Goal: Transaction & Acquisition: Subscribe to service/newsletter

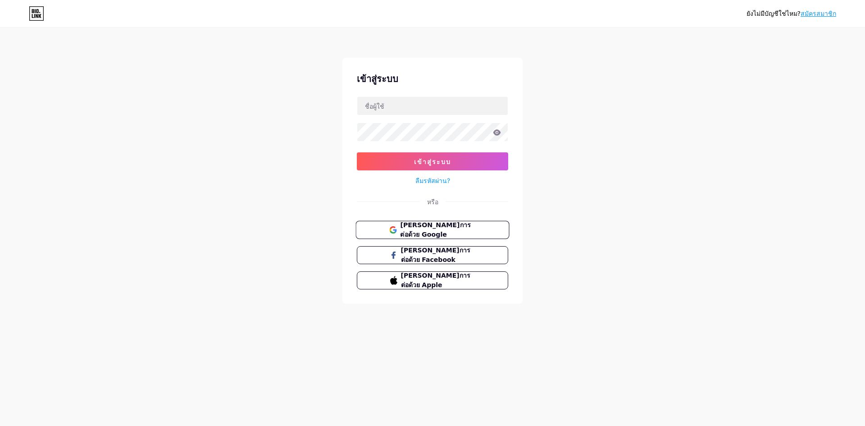
click at [398, 232] on span "[PERSON_NAME]การต่อด้วย Google" at bounding box center [432, 229] width 87 height 19
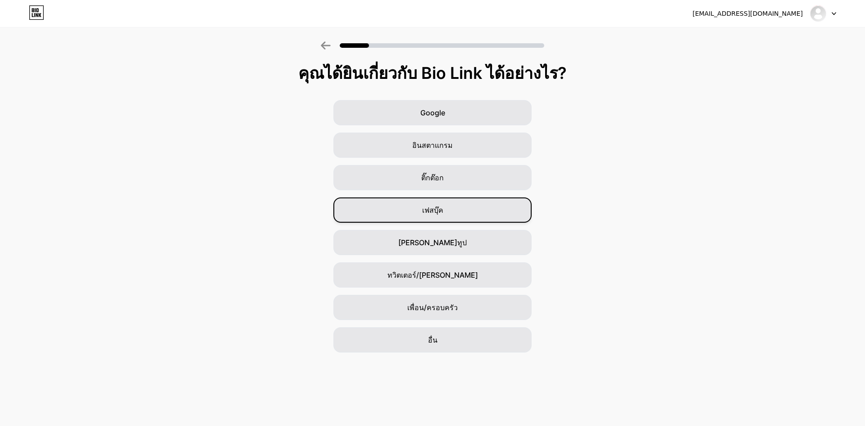
click at [463, 205] on div "เฟสบุ๊ค" at bounding box center [432, 209] width 198 height 25
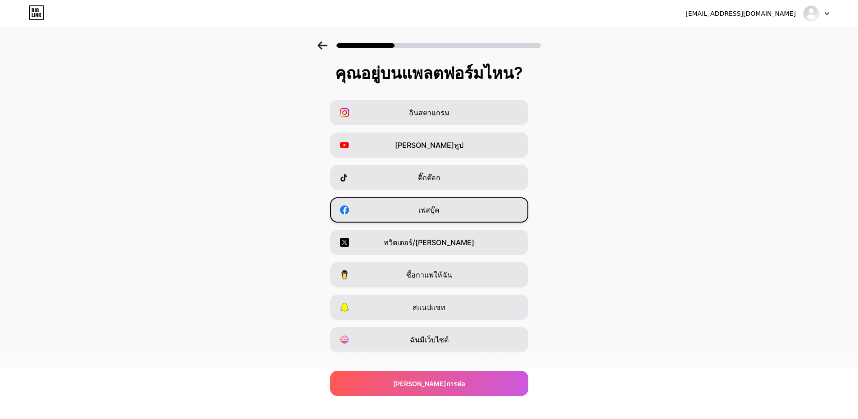
click at [363, 204] on div "เฟสบุ๊ค" at bounding box center [429, 209] width 198 height 25
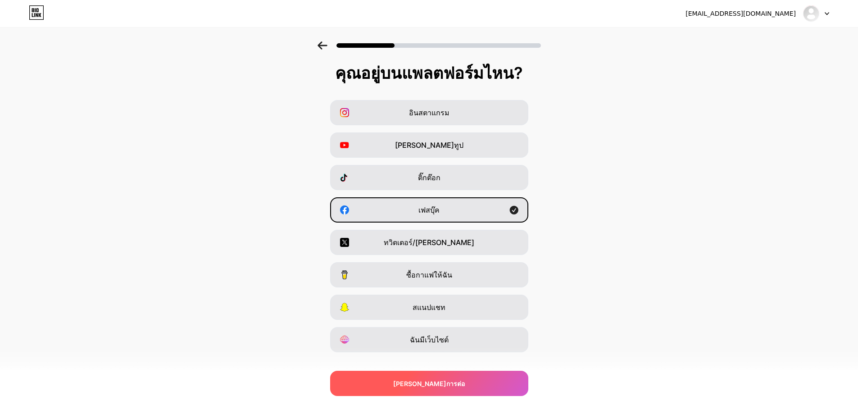
click at [431, 383] on font "ดำเนินการต่อ" at bounding box center [429, 384] width 72 height 8
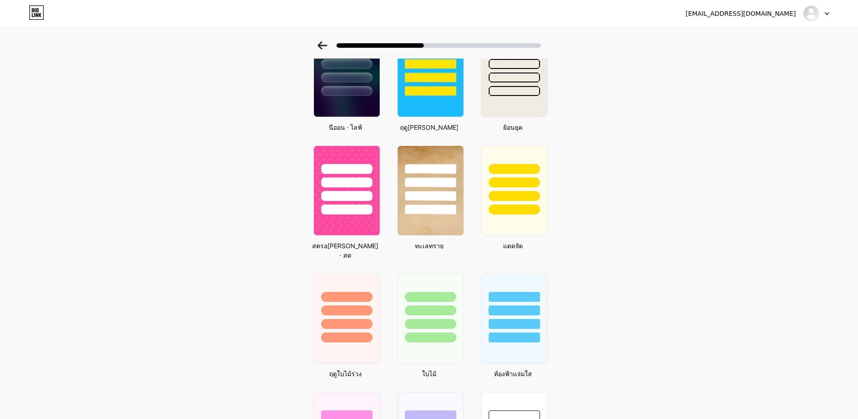
scroll to position [429, 0]
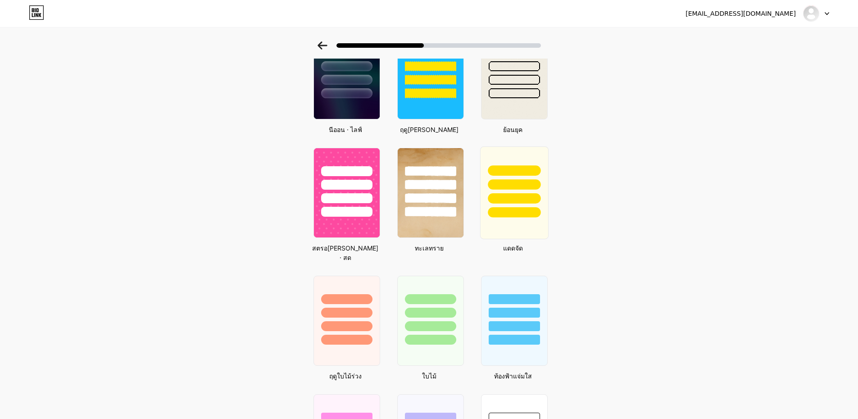
click at [511, 196] on div at bounding box center [514, 198] width 53 height 10
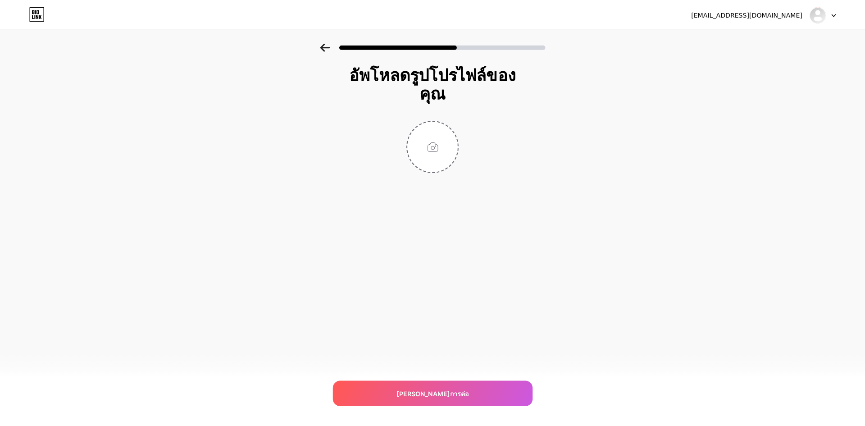
scroll to position [0, 0]
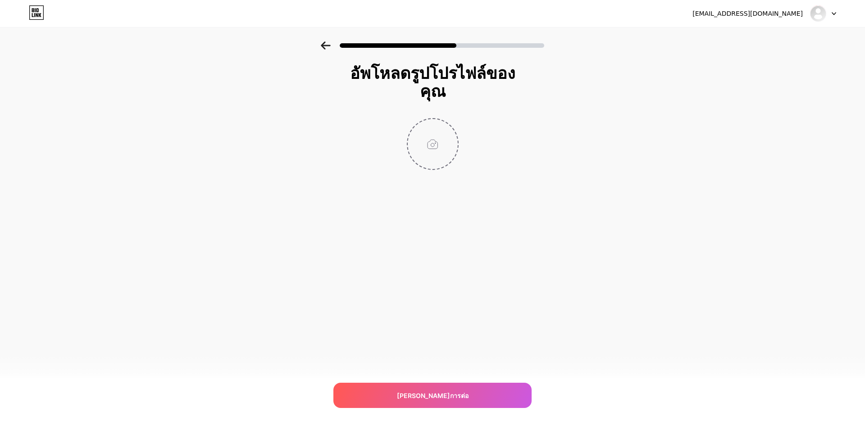
click at [444, 152] on input "file" at bounding box center [433, 144] width 50 height 50
type input "C:\fakepath\293523e313251272.jpg"
click at [451, 123] on circle at bounding box center [453, 125] width 10 height 10
click at [431, 140] on input "file" at bounding box center [433, 144] width 50 height 50
type input "C:\fakepath\photo_2025-09-07_18-06-53.jpg"
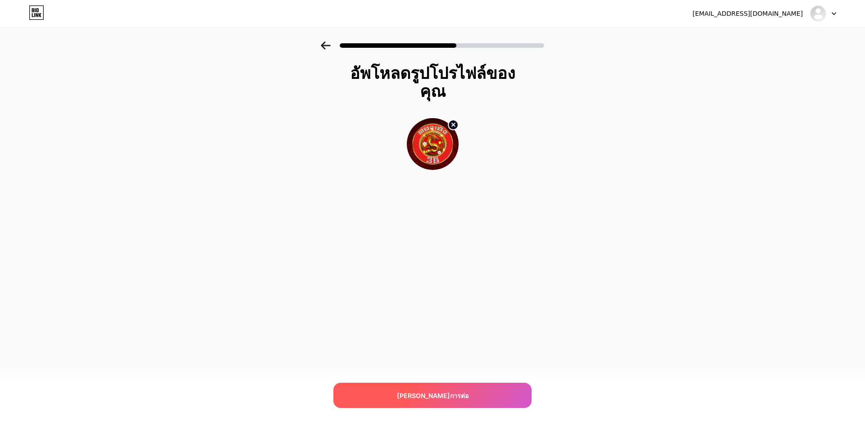
click at [456, 391] on div "ดำเนินการต่อ" at bounding box center [432, 395] width 198 height 25
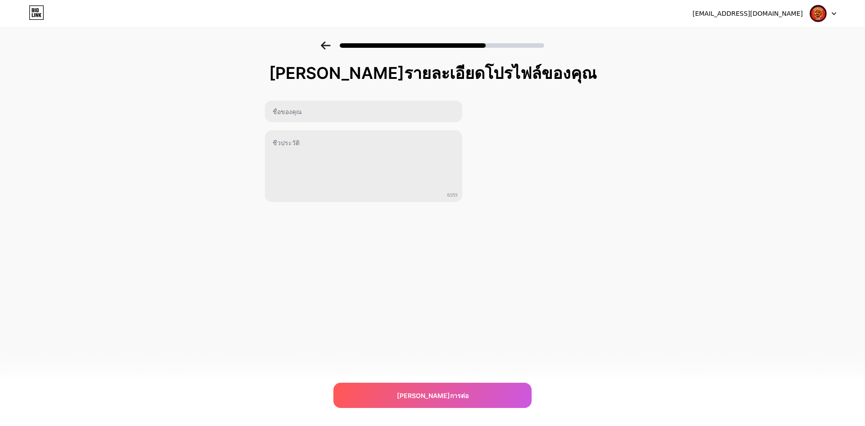
click at [376, 380] on div "vxovfo.fdv@gmail.com ออกจากระบบ คัดลอกลิงก์แล้ว เพิ่มรายละเอียดโปรไฟล์ของคุณ 0/…" at bounding box center [432, 213] width 865 height 426
click at [374, 388] on div "ดำเนินการต่อ" at bounding box center [432, 395] width 198 height 25
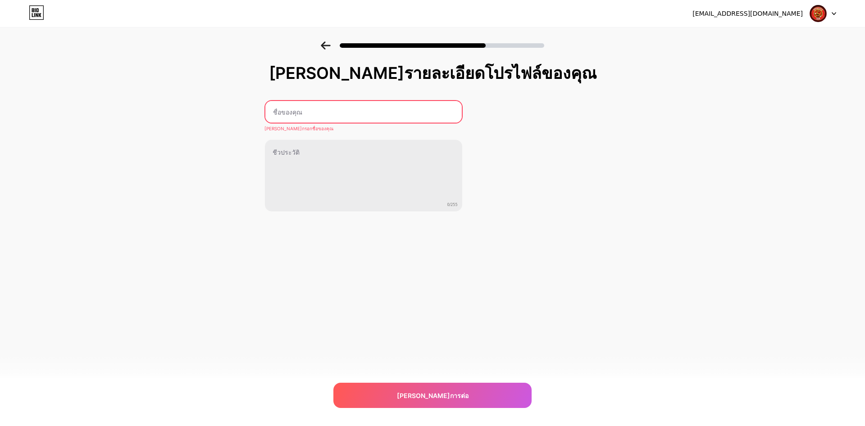
click at [332, 107] on input "text" at bounding box center [363, 112] width 196 height 22
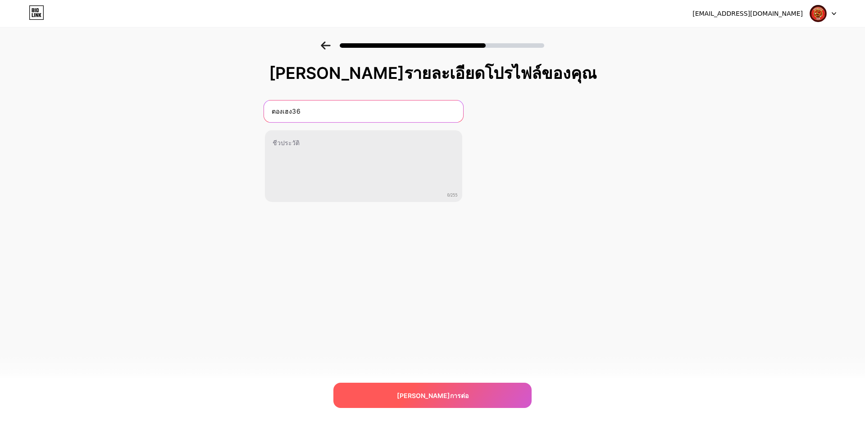
type input "ตองเฮง36"
click at [455, 406] on div "ดำเนินการต่อ" at bounding box center [432, 395] width 198 height 25
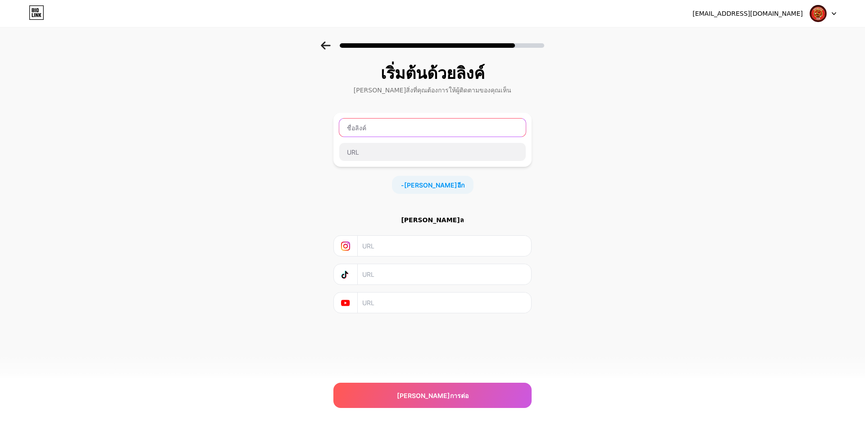
click at [365, 124] on input "text" at bounding box center [432, 128] width 187 height 18
click at [279, 142] on div "เริ่มต้นด้วยลิงค์ เพิ่มสิ่งที่คุณต้องการให้ผู้ติดตามของคุณเห็น - เพิ่มอีก โซเชี…" at bounding box center [432, 199] width 865 height 317
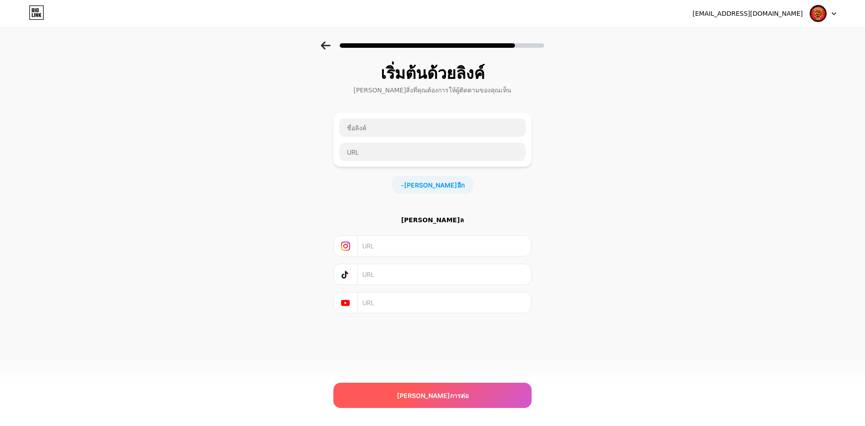
click at [404, 395] on div "ดำเนินการต่อ" at bounding box center [432, 395] width 198 height 25
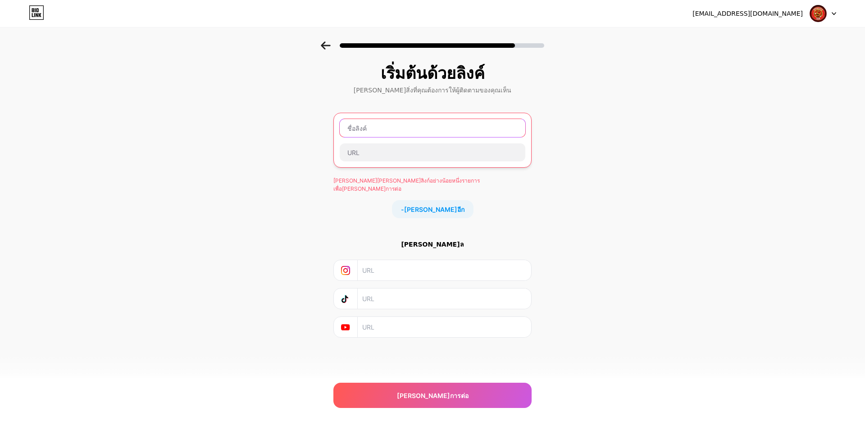
click at [371, 132] on input "text" at bounding box center [433, 128] width 186 height 18
type input "ธ"
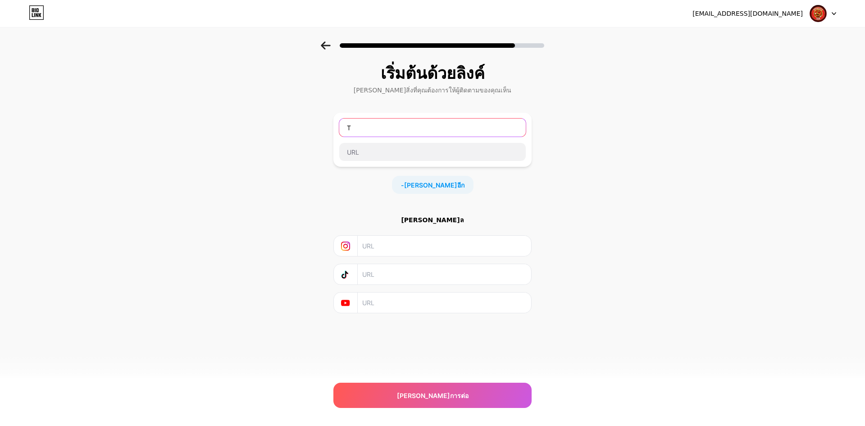
drag, startPoint x: 346, startPoint y: 127, endPoint x: 315, endPoint y: 124, distance: 30.8
click at [315, 124] on div "เริ่มต้นด้วยลิงค์ เพิ่มสิ่งที่คุณต้องการให้ผู้ติดตามของคุณเห็น T - เพิ่มอีก โซเ…" at bounding box center [432, 199] width 865 height 317
paste input "https://m.thongheng36"
drag, startPoint x: 376, startPoint y: 130, endPoint x: 331, endPoint y: 133, distance: 45.7
click at [340, 131] on input "https://m.thongheng36" at bounding box center [432, 128] width 187 height 18
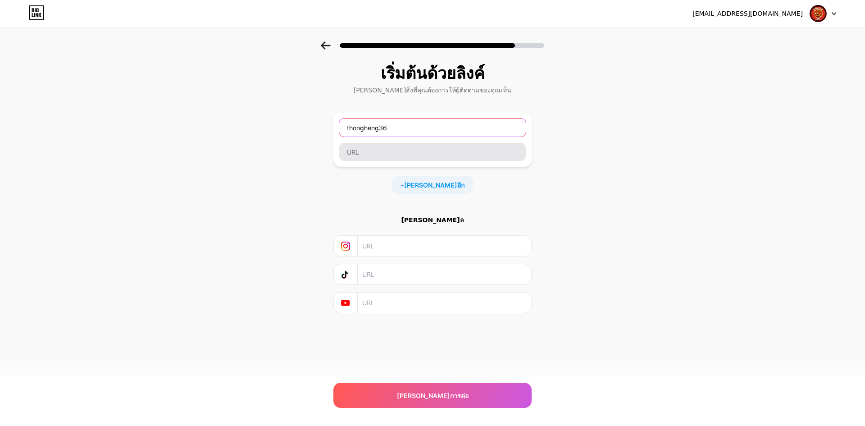
type input "thongheng36"
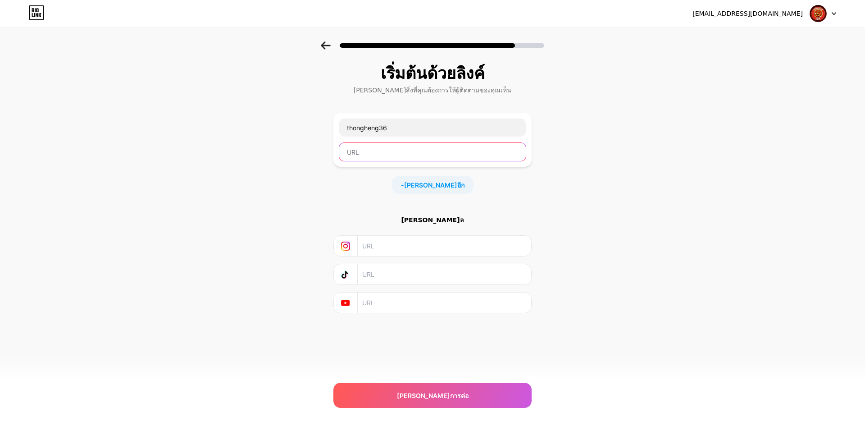
click at [396, 149] on input "text" at bounding box center [432, 152] width 187 height 18
click at [314, 174] on div "เริ่มต้นด้วยลิงค์ เพิ่มสิ่งที่คุณต้องการให้ผู้ติดตามของคุณเห็น thongheng36 - เพ…" at bounding box center [432, 199] width 865 height 317
click at [305, 173] on div "เริ่มต้นด้วยลิงค์ เพิ่มสิ่งที่คุณต้องการให้ผู้ติดตามของคุณเห็น thongheng36 - เพ…" at bounding box center [432, 199] width 865 height 317
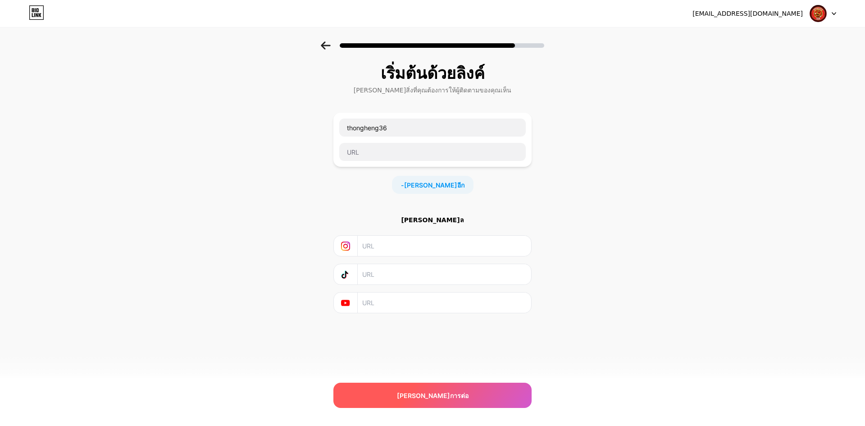
click at [402, 388] on div "ดำเนินการต่อ" at bounding box center [432, 395] width 198 height 25
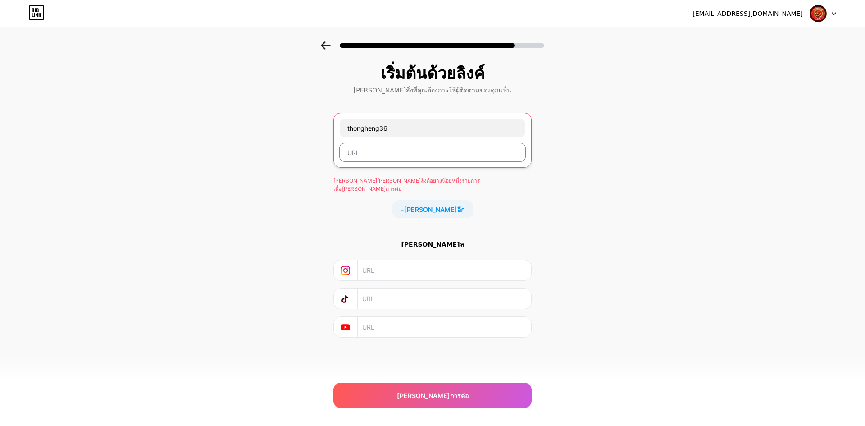
click at [384, 157] on input "text" at bounding box center [433, 152] width 186 height 18
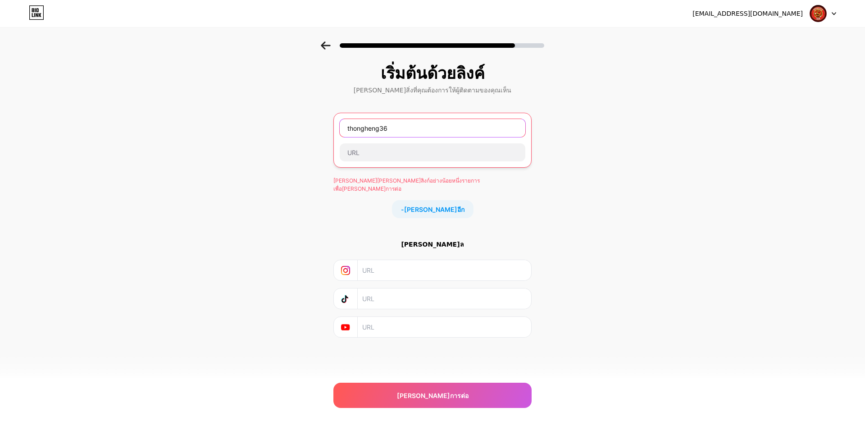
drag, startPoint x: 397, startPoint y: 129, endPoint x: 334, endPoint y: 128, distance: 62.7
click at [334, 128] on div "thongheng36" at bounding box center [432, 140] width 198 height 55
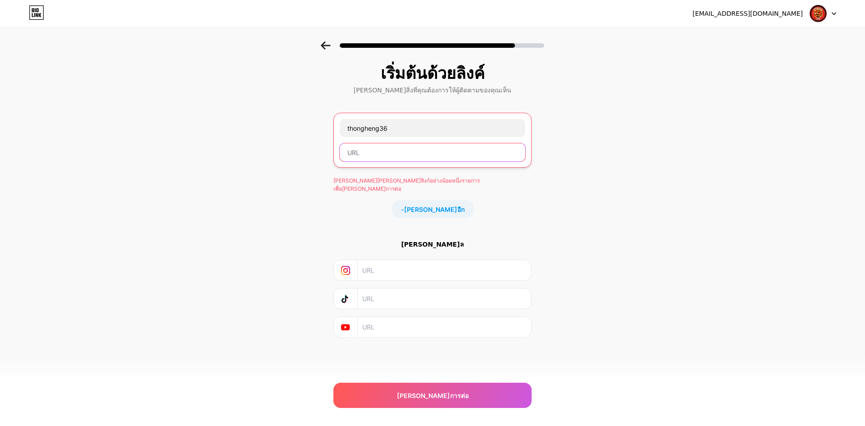
click at [363, 148] on input "text" at bounding box center [433, 152] width 186 height 18
paste input "thongheng36"
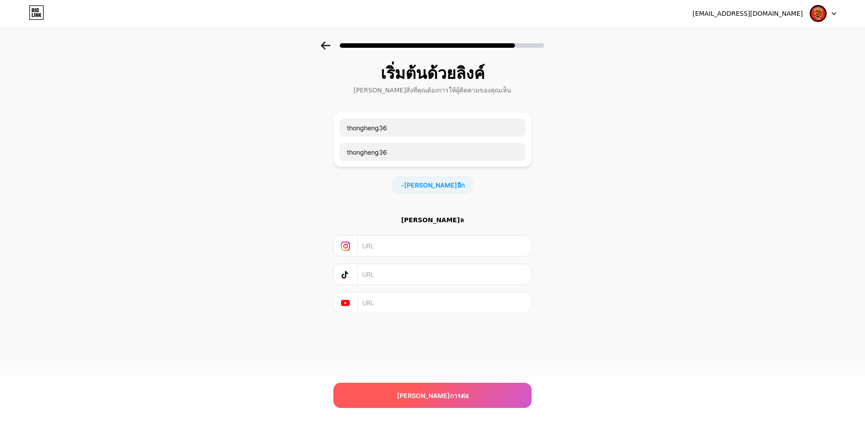
click at [413, 395] on div "ดำเนินการต่อ" at bounding box center [432, 395] width 198 height 25
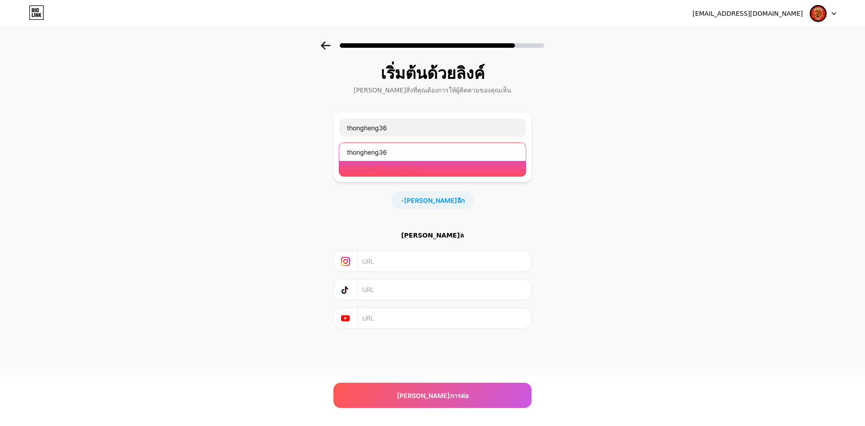
click at [406, 155] on input "thongheng36" at bounding box center [432, 152] width 187 height 18
paste input "https://m.thongheng36.com/register/?ref=Mu01"
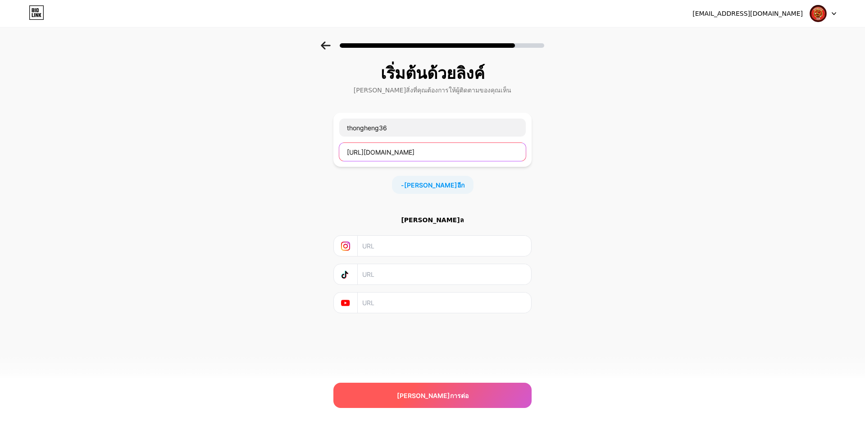
type input "https://m.thongheng36.com/register/?ref=Mu01"
click at [430, 394] on font "ดำเนินการต่อ" at bounding box center [433, 396] width 72 height 8
click at [400, 401] on div "ดำเนินการต่อ" at bounding box center [432, 395] width 198 height 25
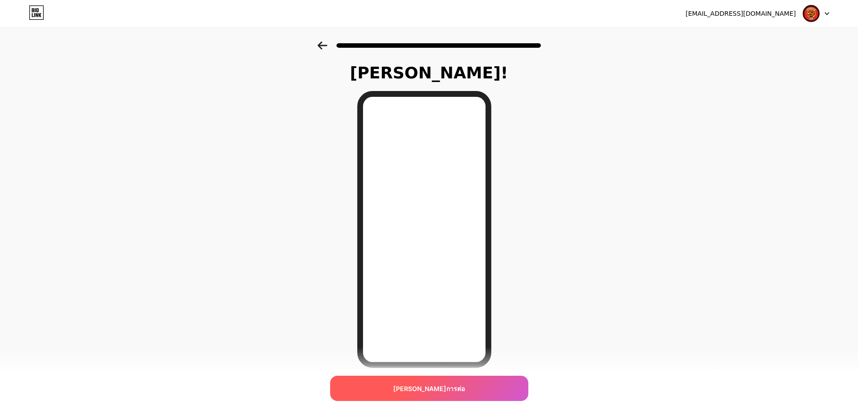
click at [434, 388] on font "ดำเนินการต่อ" at bounding box center [429, 389] width 72 height 8
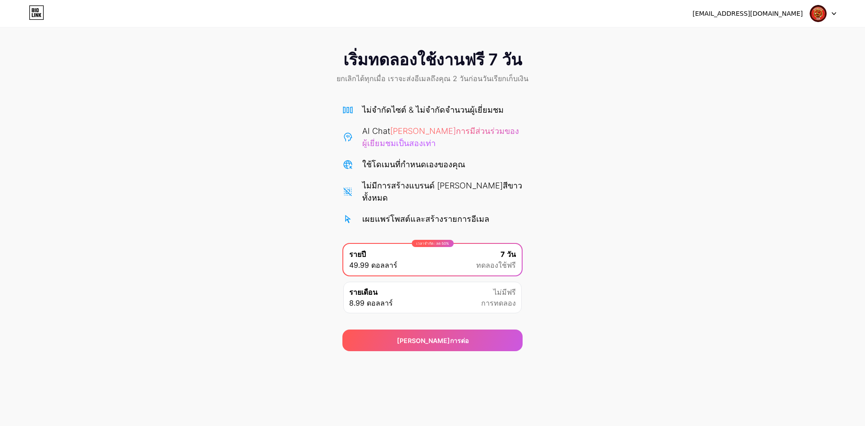
click at [381, 287] on div "รายเดือน 8.99 ดอลลาร์" at bounding box center [371, 298] width 44 height 22
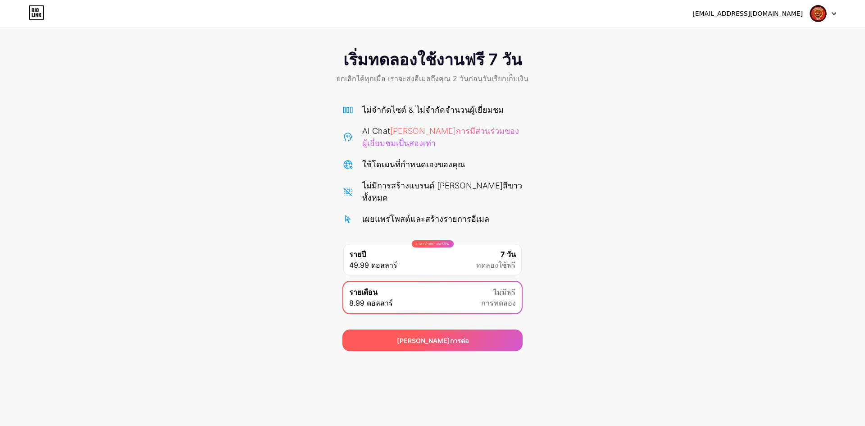
click at [413, 329] on div "ดำเนินการต่อ" at bounding box center [432, 340] width 180 height 22
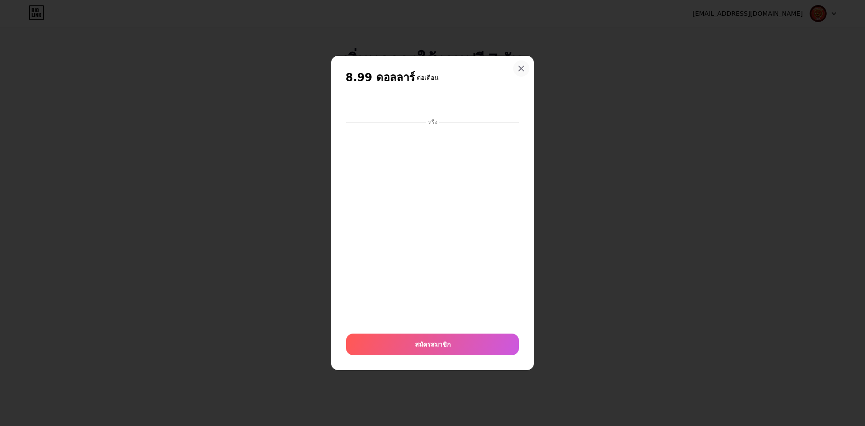
click at [525, 69] on icon at bounding box center [521, 68] width 7 height 7
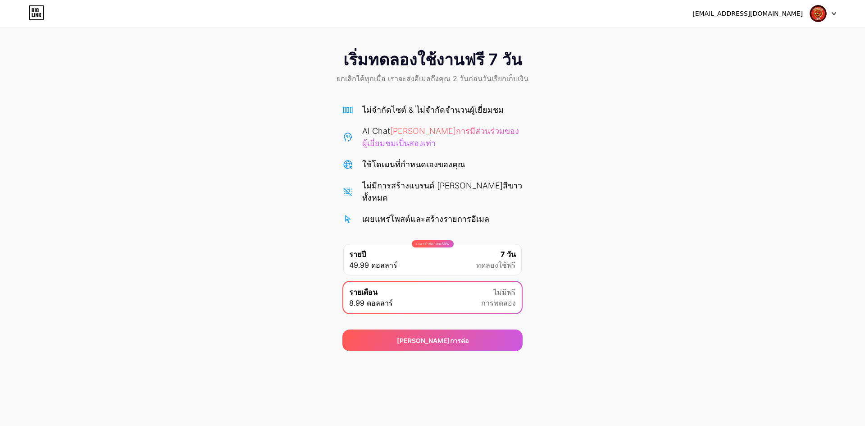
click at [242, 163] on div "เริ่มทดลองใช้งานฟรี 7 วัน ยกเลิกได้ทุกเมื่อ เราจะส่งอีเมลถึงคุณ 2 วันก่อนวันเรี…" at bounding box center [432, 196] width 865 height 310
click at [363, 67] on font "เริ่มทดลองใช้งานฟรี 7 วัน" at bounding box center [432, 60] width 179 height 20
click at [217, 249] on div "เริ่มทดลองใช้งานฟรี 7 วัน ยกเลิกได้ทุกเมื่อ เราจะส่งอีเมลถึงคุณ 2 วันก่อนวันเรี…" at bounding box center [432, 196] width 865 height 310
click at [33, 7] on icon at bounding box center [36, 12] width 15 height 14
click at [37, 15] on icon at bounding box center [37, 15] width 2 height 4
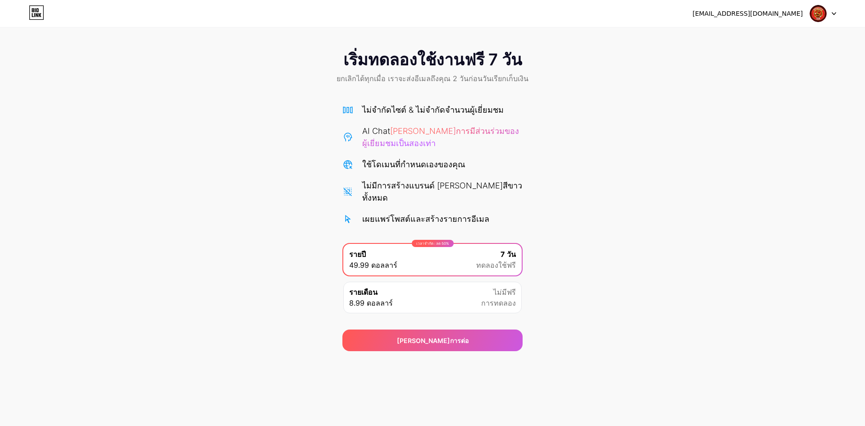
click at [395, 288] on div "รายเดือน 8.99 ดอลลาร์ ไม่มีฟรี การทดลอง" at bounding box center [432, 298] width 178 height 32
click at [520, 84] on div "เริ่มทดลองใช้งานฟรี 7 วัน ยกเลิกได้ทุกเมื่อ เราจะส่งอีเมลถึงคุณ 2 วันก่อนวันเรี…" at bounding box center [432, 67] width 865 height 53
click at [455, 74] on font "ยกเลิกได้ทุกเมื่อ เราจะส่งอีเมลถึงคุณ 2 วันก่อนวันเรียกเก็บเงิน" at bounding box center [433, 78] width 192 height 9
click at [836, 11] on div at bounding box center [823, 13] width 26 height 16
click at [625, 101] on div "เริ่มทดลองใช้งานฟรี 7 วัน ยกเลิกได้ทุกเมื่อ เราจะส่งอีเมลถึงคุณ 2 วันก่อนวันเรี…" at bounding box center [432, 196] width 865 height 310
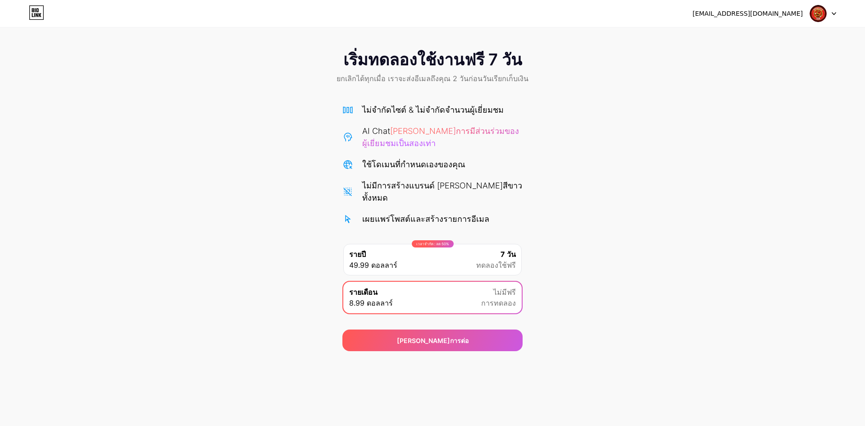
click at [502, 70] on div "เริ่มทดลองใช้งานฟรี 7 วัน ยกเลิกได้ทุกเมื่อ เราจะส่งอีเมลถึงคุณ 2 วันก่อนวันเรี…" at bounding box center [432, 67] width 865 height 53
click at [396, 109] on font "ไม่จำกัดไซต์ & ไม่จำกัดจำนวนผู้เยี่ยมชม" at bounding box center [433, 109] width 142 height 9
click at [350, 150] on div "ไม่จำกัดไซต์ & ไม่จำกัดจำนวนผู้เยี่ยมชม AI Chat เพิ่มการมีส่วนร่วมของผู้เยี่ยมช…" at bounding box center [432, 164] width 180 height 121
click at [377, 260] on font "49.99 ดอลลาร์" at bounding box center [373, 264] width 48 height 9
click at [369, 287] on span "รายเดือน" at bounding box center [363, 292] width 28 height 11
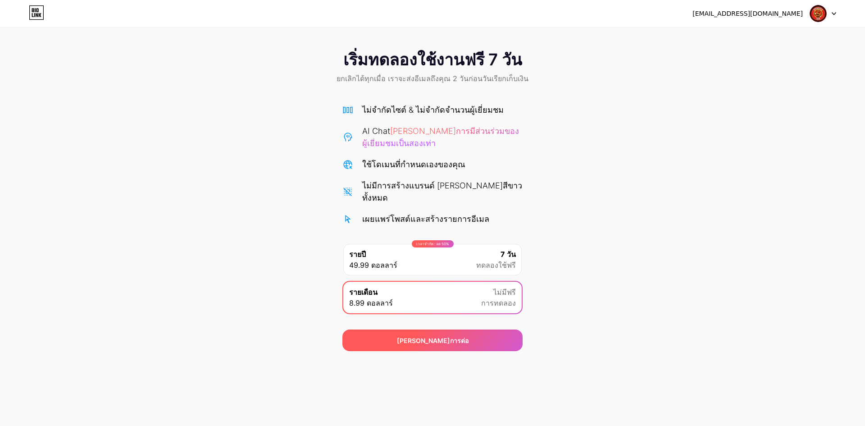
click at [396, 329] on div "ดำเนินการต่อ" at bounding box center [432, 340] width 180 height 22
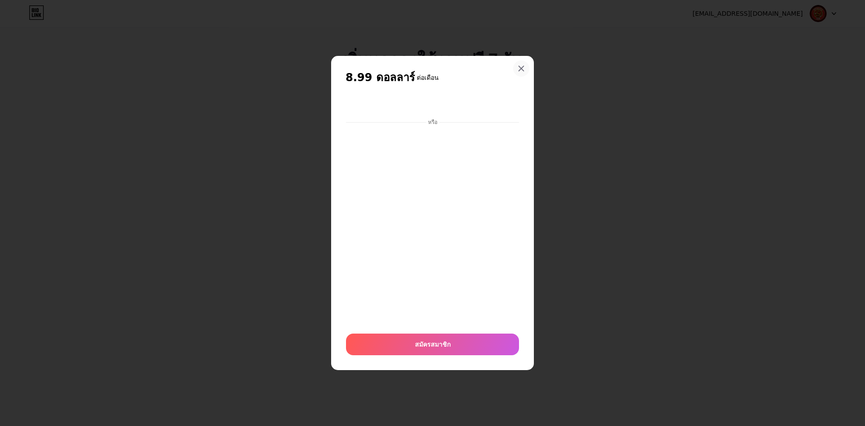
click at [516, 68] on div at bounding box center [521, 68] width 16 height 16
